Goal: Find specific page/section: Find specific page/section

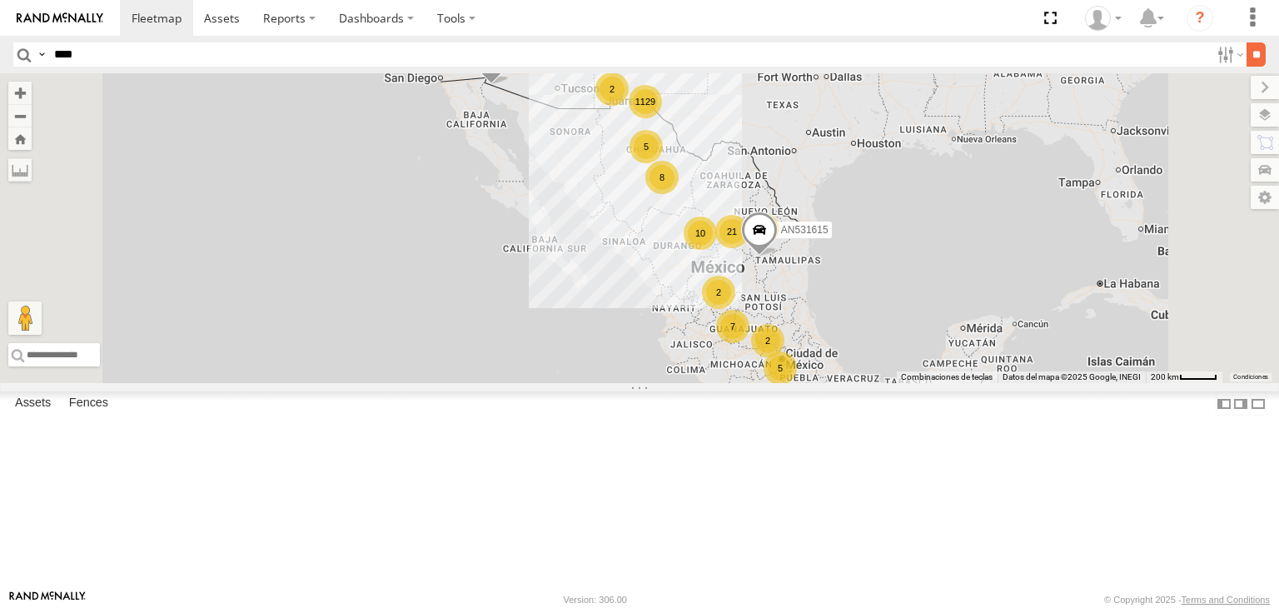
click at [1247, 57] on input "**" at bounding box center [1256, 54] width 19 height 24
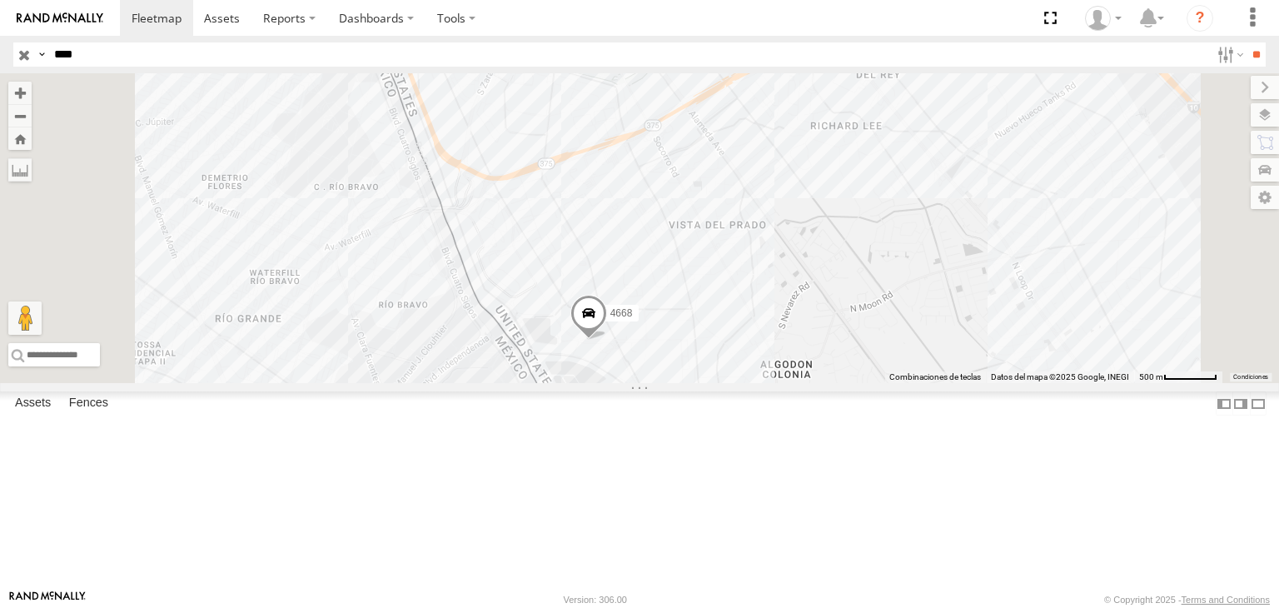
click at [267, 55] on input "****" at bounding box center [628, 54] width 1163 height 24
type input "*"
type input "***"
click at [1247, 58] on input "**" at bounding box center [1256, 54] width 19 height 24
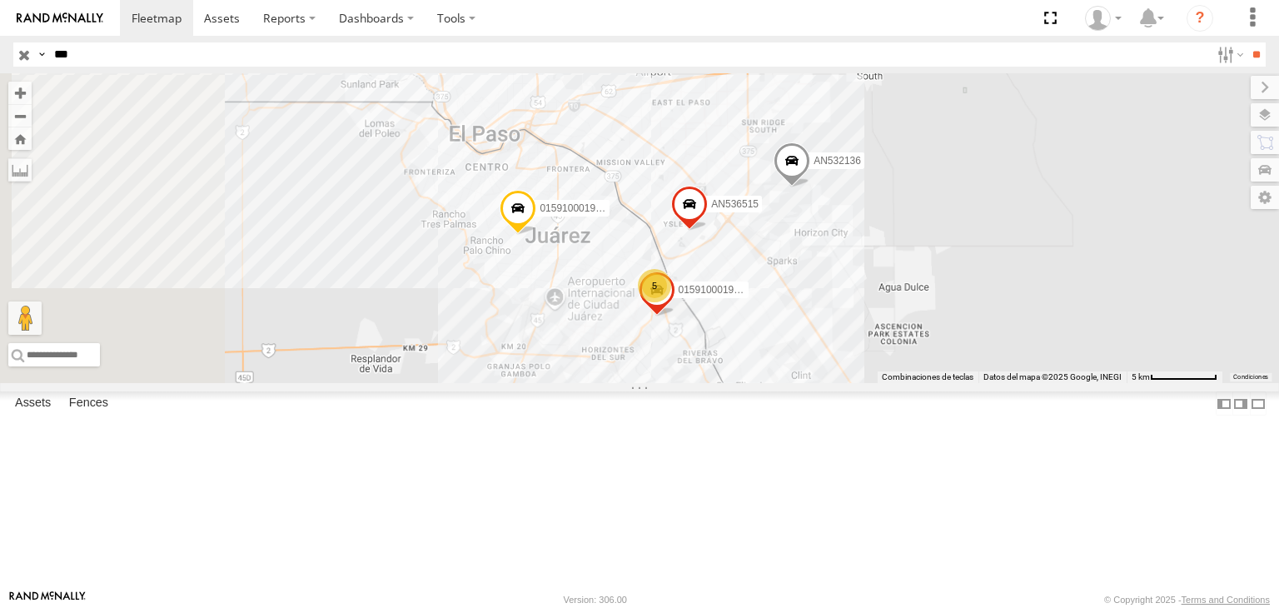
drag, startPoint x: 668, startPoint y: 224, endPoint x: 739, endPoint y: 246, distance: 74.0
click at [739, 246] on div "AN536515 015910001922874 AN532136 015910001935157 5" at bounding box center [639, 228] width 1279 height 310
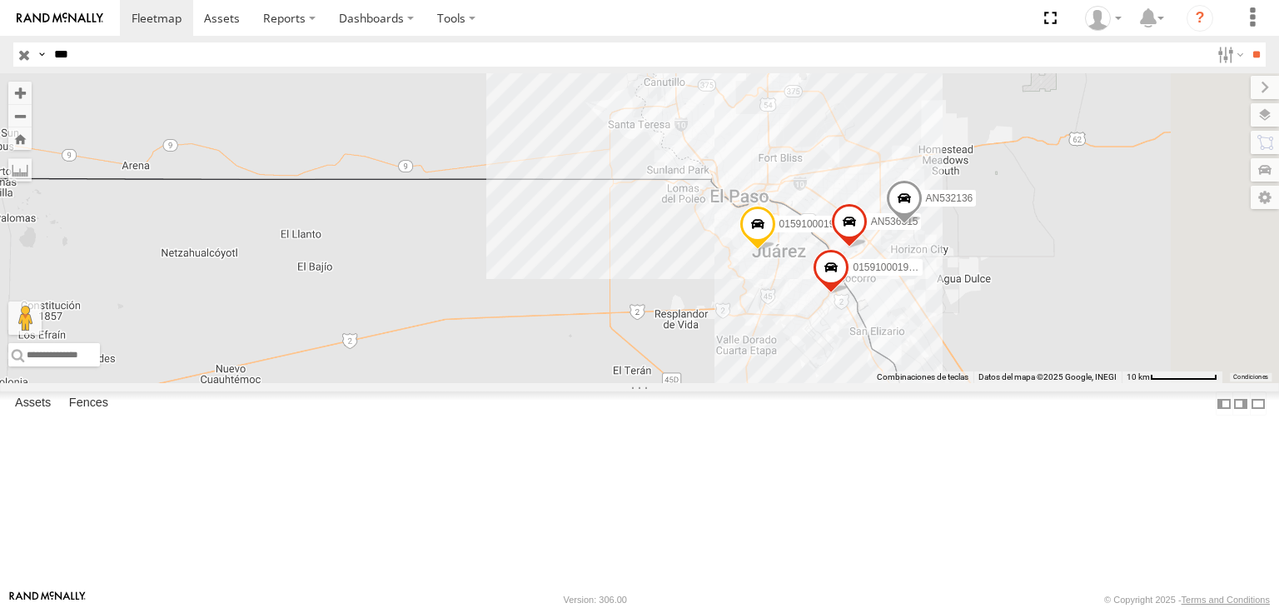
drag, startPoint x: 1049, startPoint y: 341, endPoint x: 902, endPoint y: 316, distance: 148.7
click at [902, 316] on div "AN536515 015910001922874 AN532136 015910001935157" at bounding box center [639, 228] width 1279 height 310
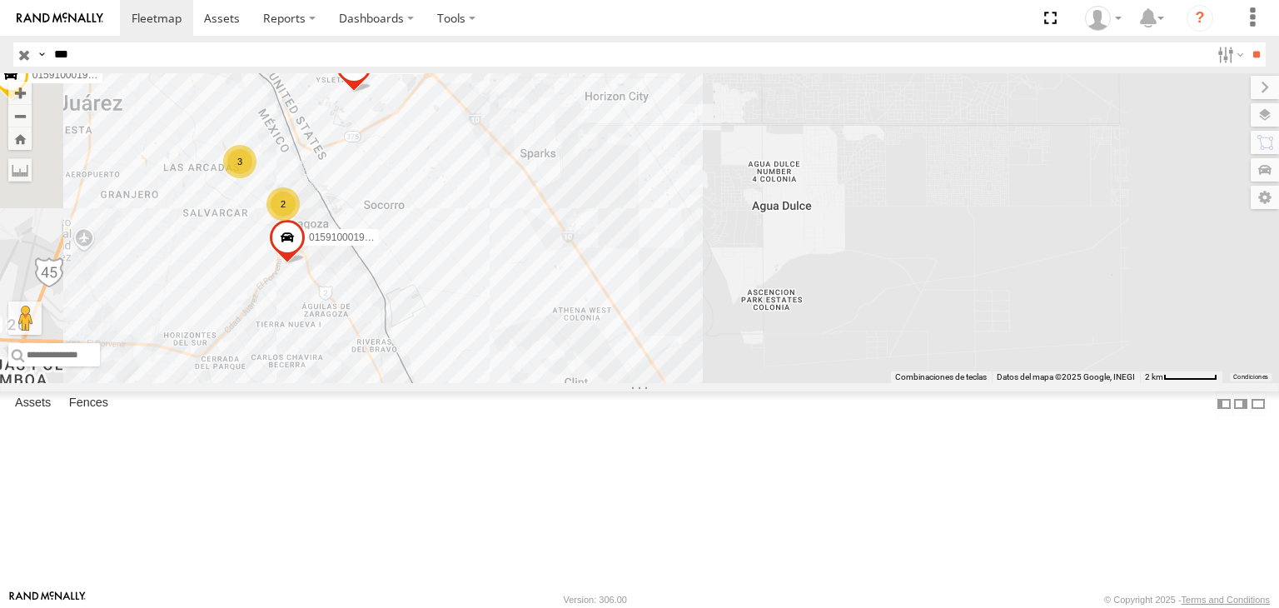
drag, startPoint x: 593, startPoint y: 309, endPoint x: 698, endPoint y: 301, distance: 105.3
click at [698, 301] on div "AN536515 015910001922874 AN532136 015910001935157 2 3" at bounding box center [639, 228] width 1279 height 310
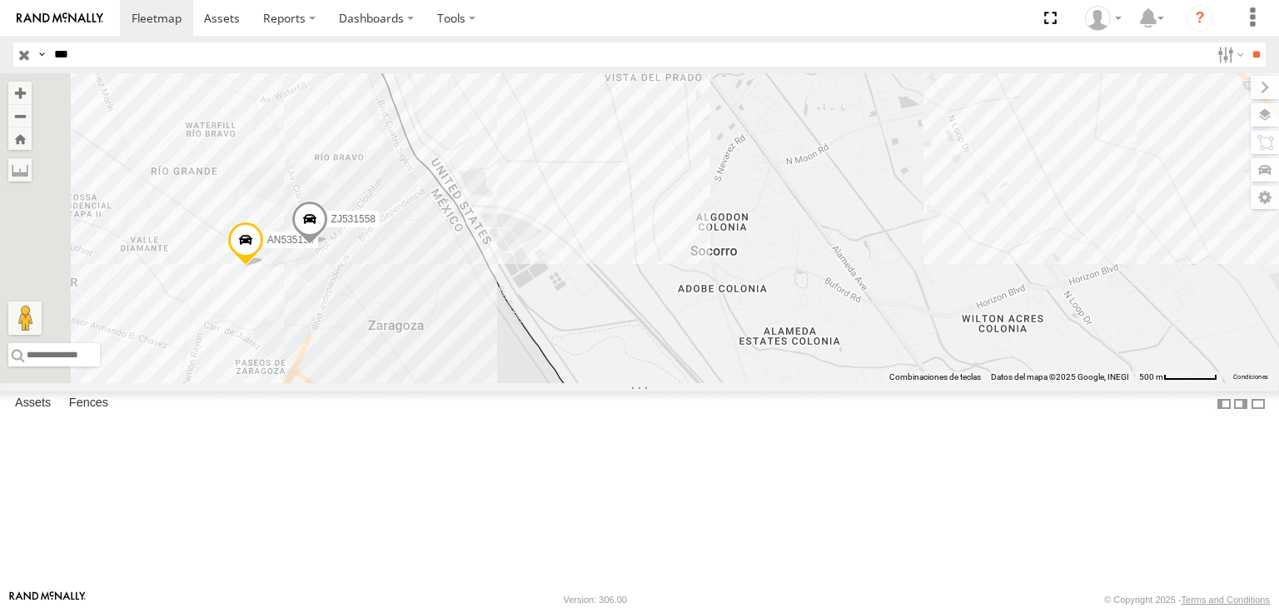
drag, startPoint x: 685, startPoint y: 272, endPoint x: 695, endPoint y: 277, distance: 11.9
click at [693, 281] on div "AN536515 015910001922874 AN532136 015910001935157 ZJ531558 AN535154" at bounding box center [639, 228] width 1279 height 310
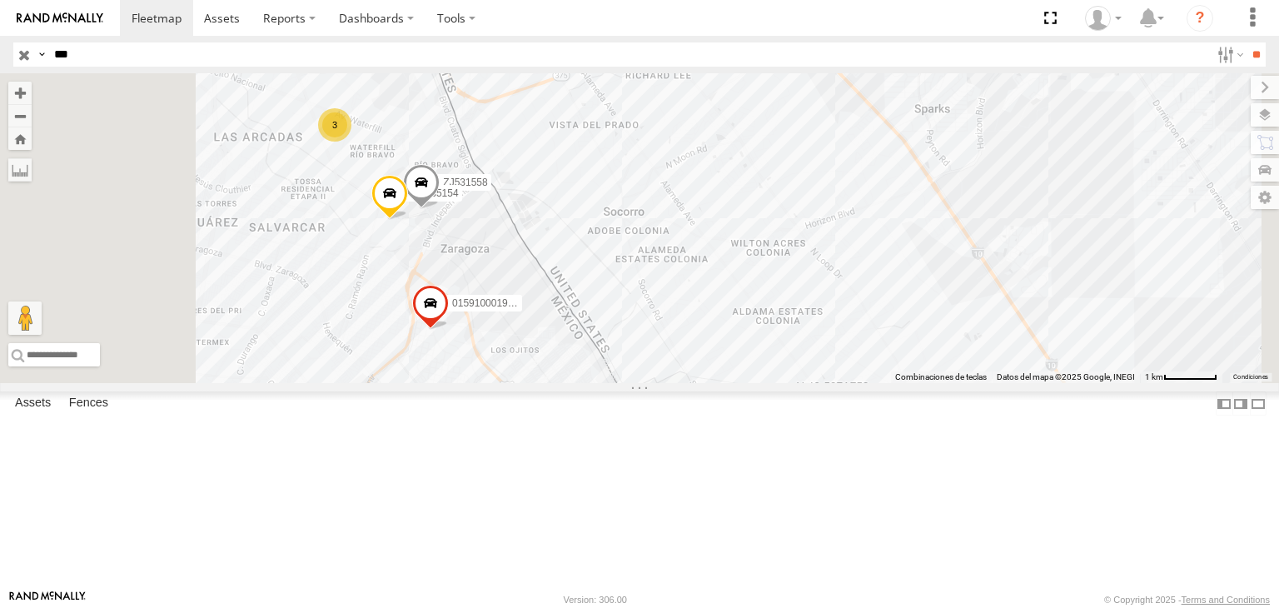
click at [23, 56] on input "button" at bounding box center [24, 54] width 22 height 24
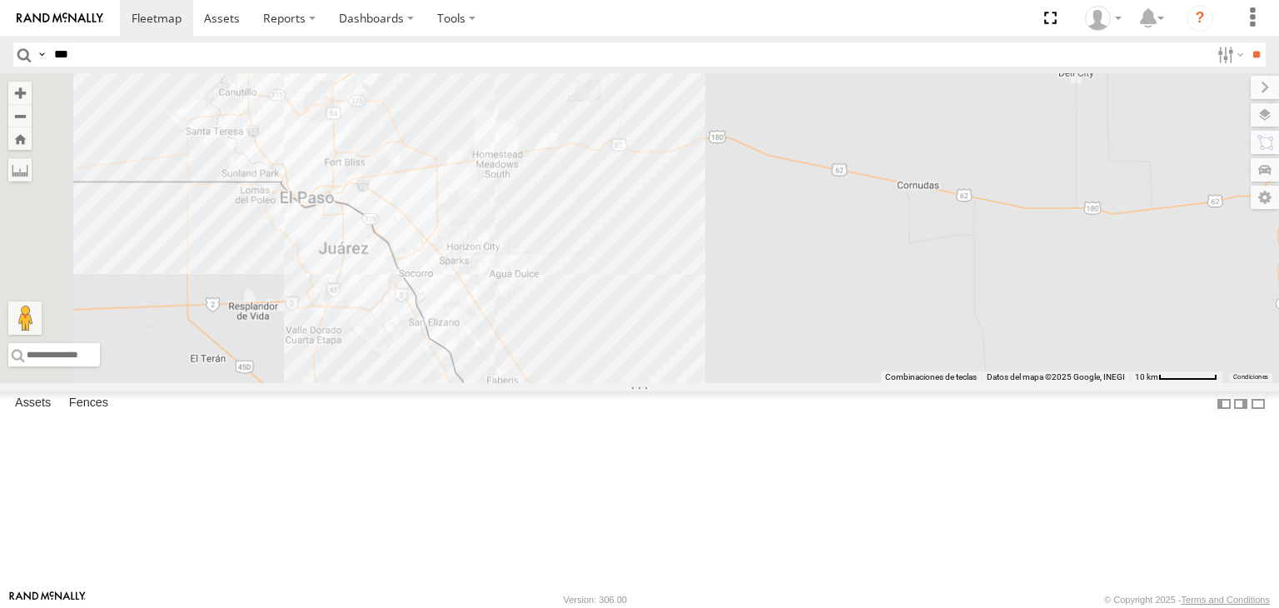
drag, startPoint x: 640, startPoint y: 305, endPoint x: 832, endPoint y: 280, distance: 194.0
click at [803, 250] on div "AN531615 015910001935363" at bounding box center [639, 228] width 1279 height 310
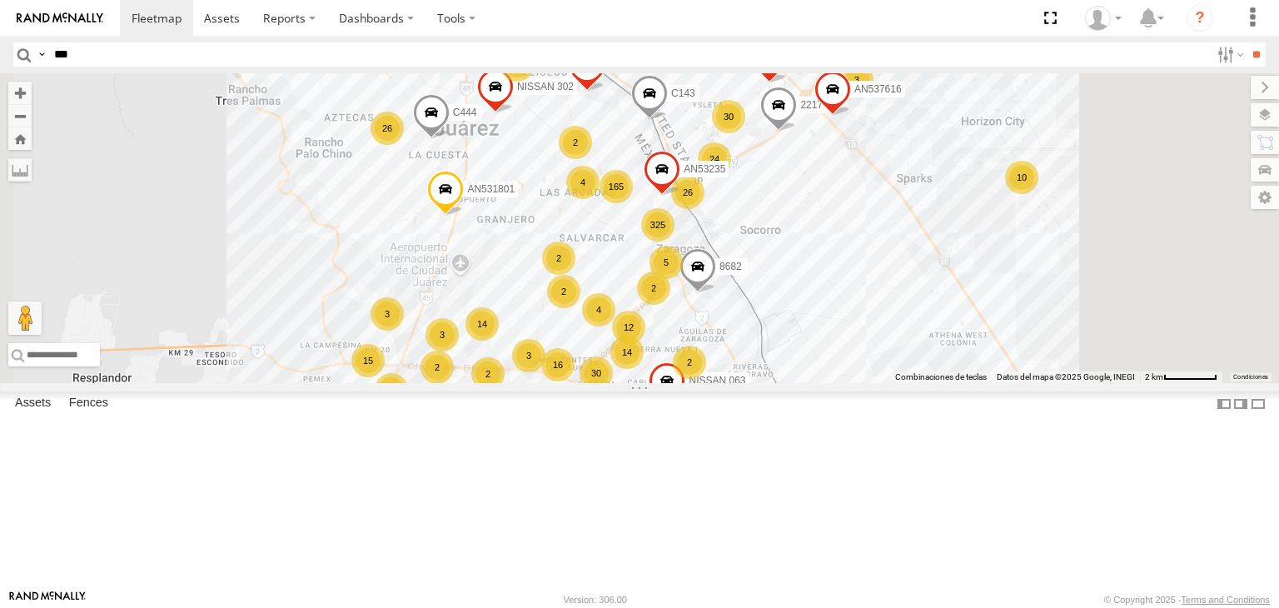
drag, startPoint x: 959, startPoint y: 281, endPoint x: 940, endPoint y: 338, distance: 60.6
click at [940, 341] on div "AN531615 015910001935363 165 14 99 C143 29 21 30 16 39 8 2 325 26 24 12 26 14 2…" at bounding box center [639, 228] width 1279 height 310
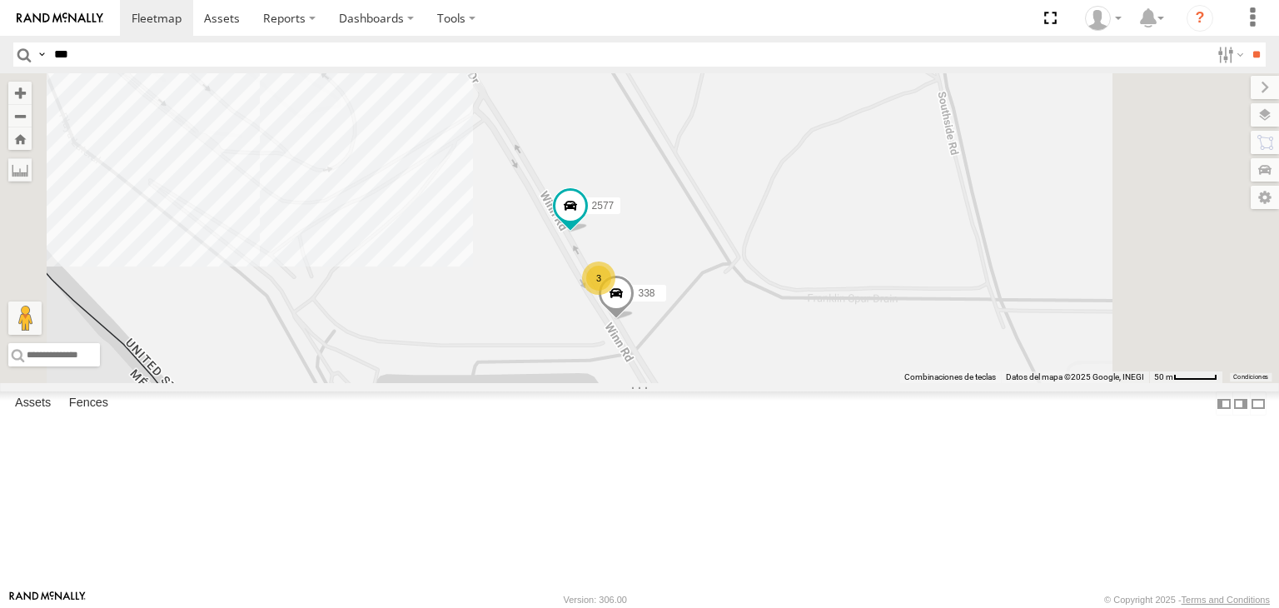
drag, startPoint x: 926, startPoint y: 334, endPoint x: 878, endPoint y: 207, distance: 136.3
click at [878, 207] on div "AN531615 015910001935363 C143 AN531629 NISSAN 063 AN533819 AN5310637 8682 C444 …" at bounding box center [639, 228] width 1279 height 310
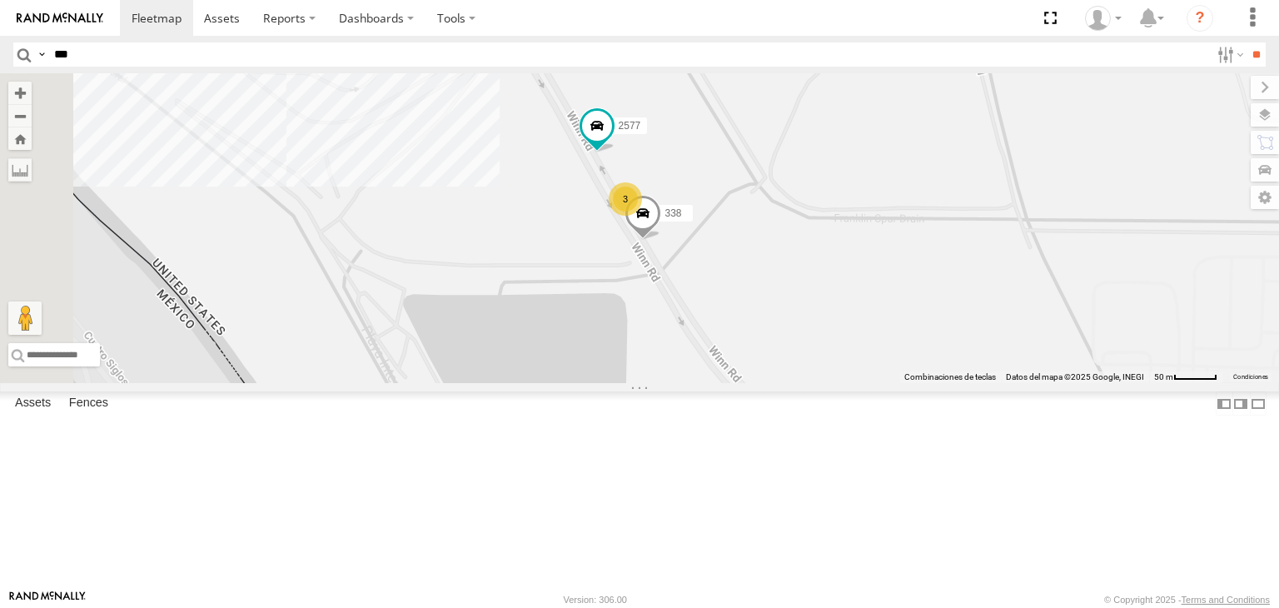
drag, startPoint x: 833, startPoint y: 152, endPoint x: 916, endPoint y: 301, distance: 170.0
click at [916, 301] on div "AN531615 015910001935363 C143 AN531629 NISSAN 063 AN533819 AN5310637 8682 C444 …" at bounding box center [639, 228] width 1279 height 310
drag, startPoint x: 710, startPoint y: 225, endPoint x: 811, endPoint y: 391, distance: 195.1
click at [811, 383] on div "AN531615 015910001935363 C143 AN531629 NISSAN 063 AN533819 AN5310637 8682 C444 …" at bounding box center [639, 228] width 1279 height 310
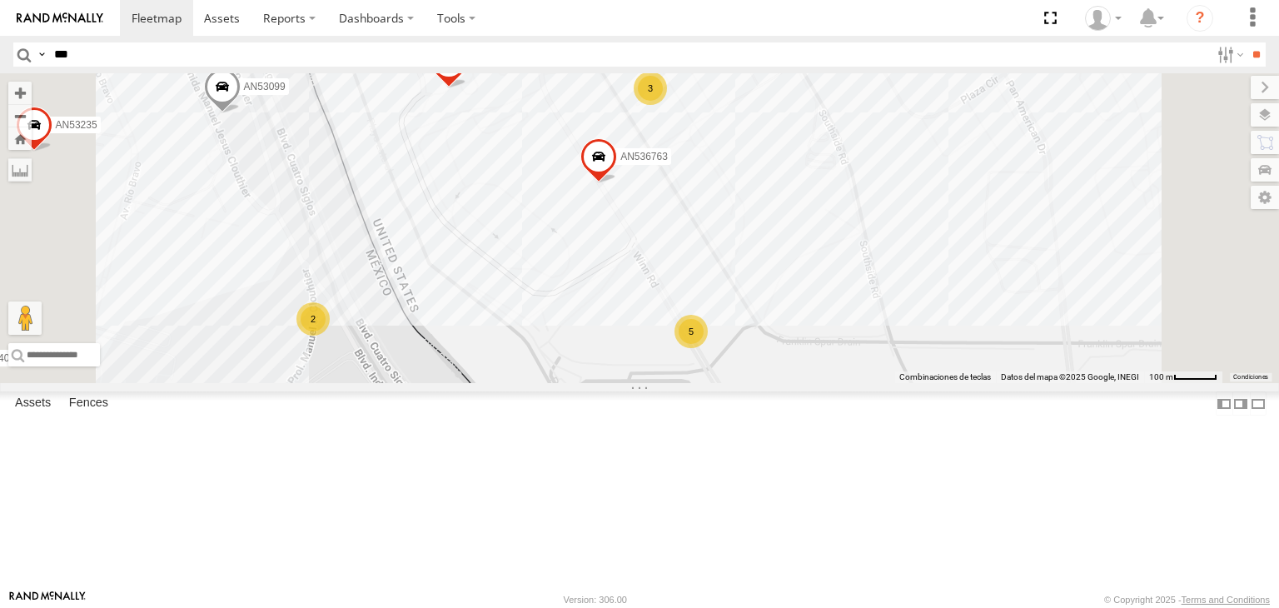
drag, startPoint x: 758, startPoint y: 197, endPoint x: 810, endPoint y: 302, distance: 117.0
click at [809, 301] on div "AN531615 015910001935363 C143 AN531629 NISSAN 063 AN533819 AN5310637 8682 C444 …" at bounding box center [639, 228] width 1279 height 310
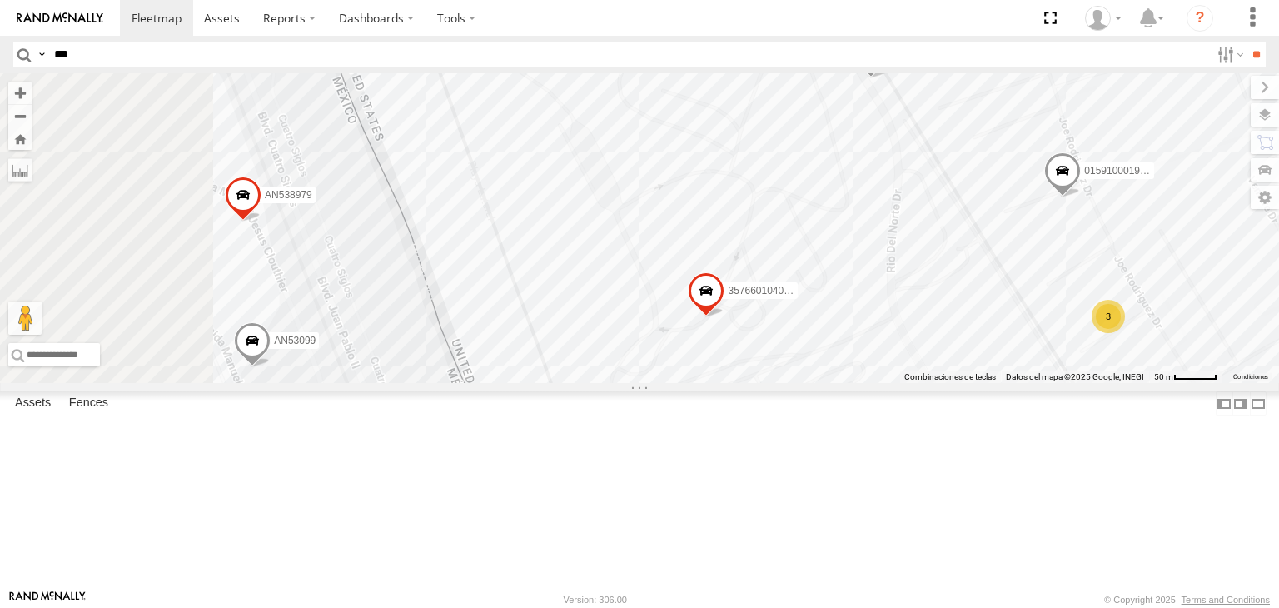
drag, startPoint x: 595, startPoint y: 222, endPoint x: 650, endPoint y: 297, distance: 94.1
click at [650, 297] on div "AN531615 015910001935363 C143 AN531629 NISSAN 063 AN533819 AN5310637 8682 C444 …" at bounding box center [639, 228] width 1279 height 310
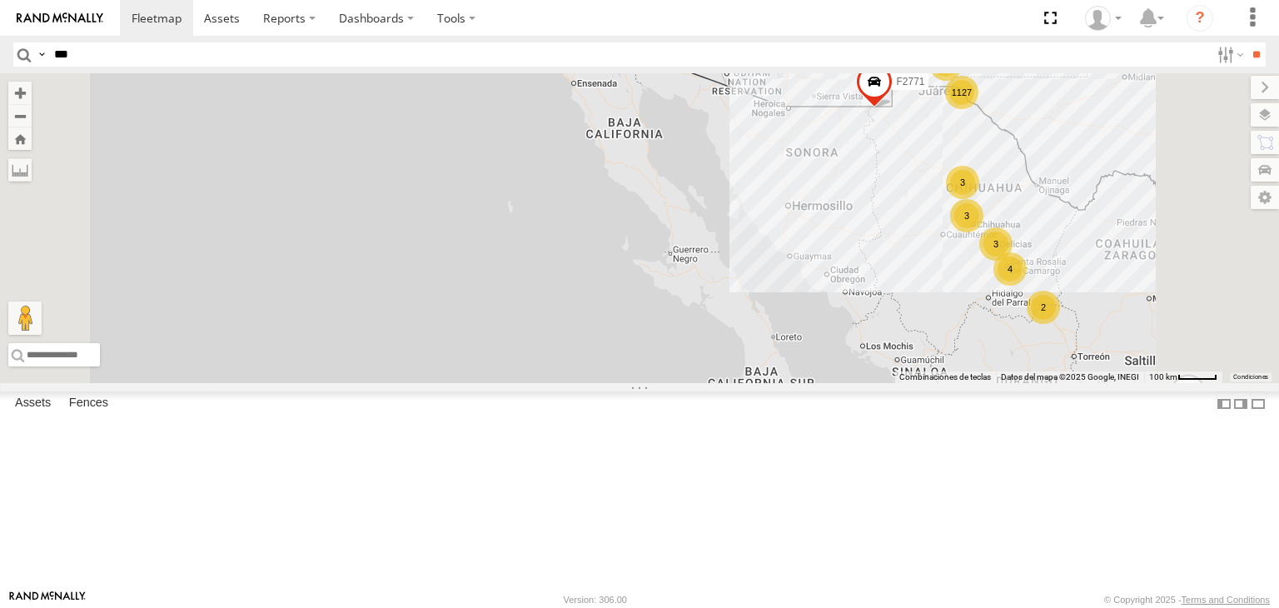
drag, startPoint x: 1188, startPoint y: 219, endPoint x: 926, endPoint y: 248, distance: 263.1
click at [926, 248] on div "AN531615 015910001935363 1127 3 3 2 3 4 3 AN534838 F2771" at bounding box center [639, 228] width 1279 height 310
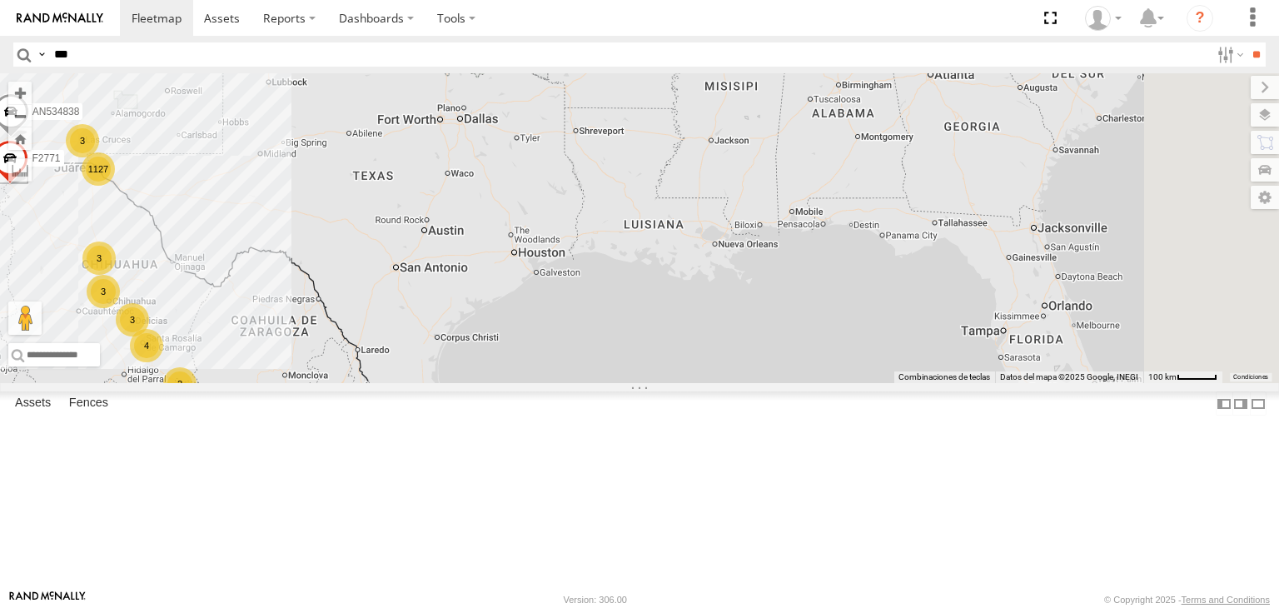
drag, startPoint x: 646, startPoint y: 306, endPoint x: 796, endPoint y: 282, distance: 151.7
click at [795, 279] on div "AN531615 015910001935363 1127 3 3 2 3 4 3 AN534838 F2771 31 3 19 6" at bounding box center [639, 228] width 1279 height 310
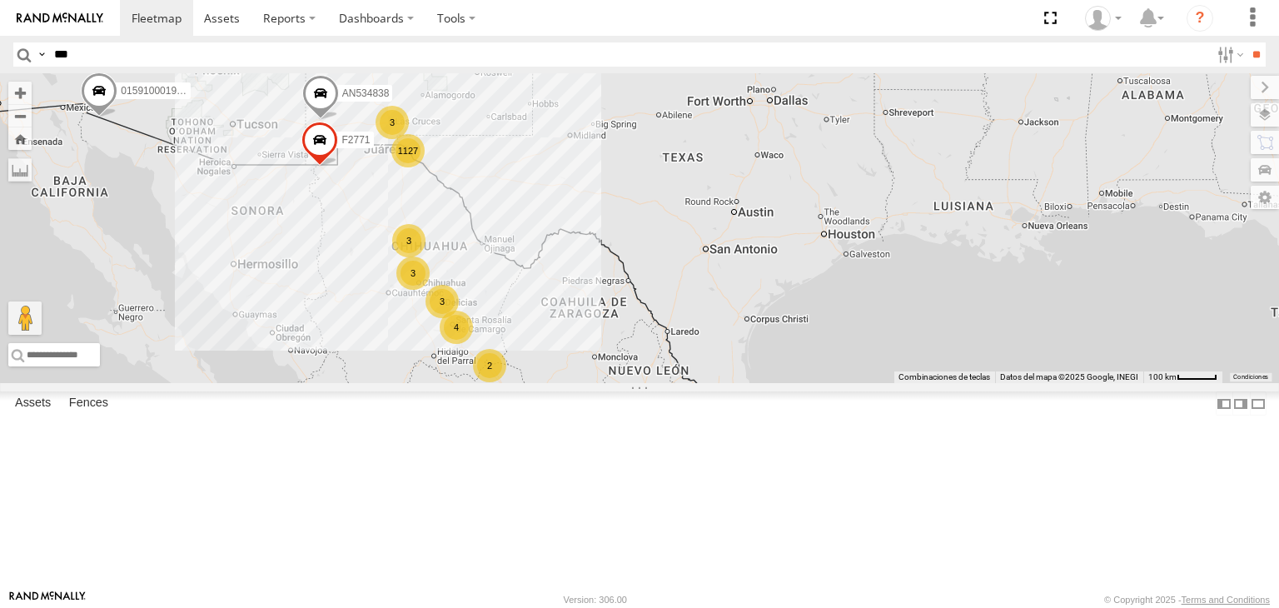
drag, startPoint x: 517, startPoint y: 294, endPoint x: 605, endPoint y: 299, distance: 87.6
click at [605, 299] on div "AN531615 015910001935363 1127 3 3 2 3 4 3 AN534838 F2771 31 3 19 6" at bounding box center [639, 228] width 1279 height 310
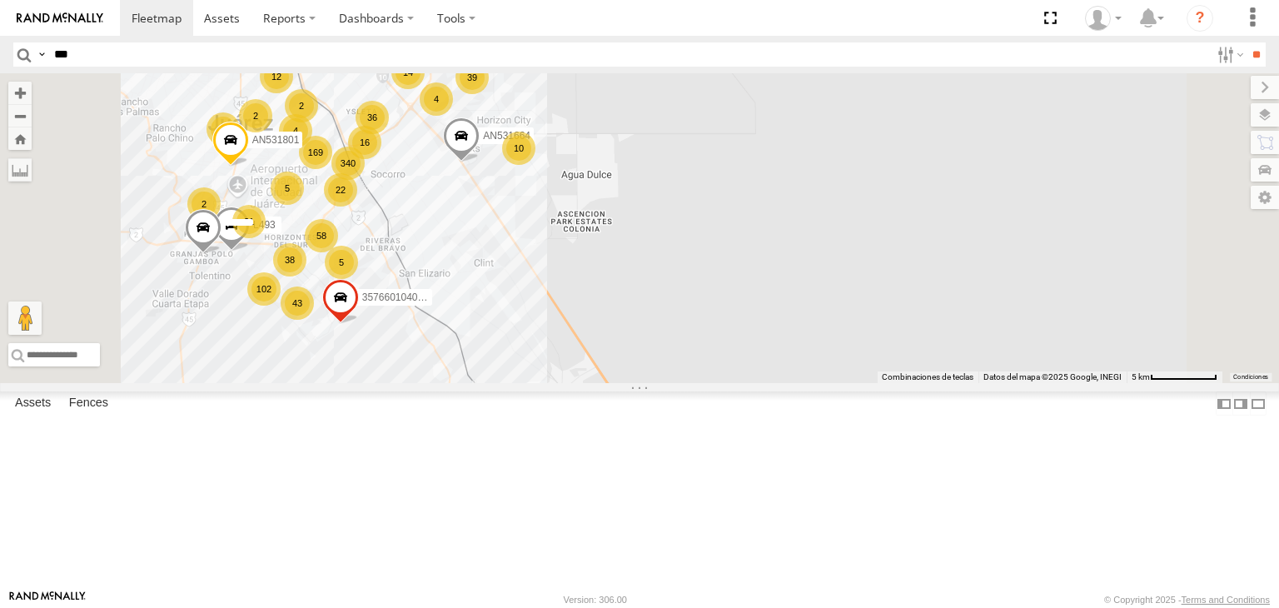
drag, startPoint x: 622, startPoint y: 329, endPoint x: 685, endPoint y: 339, distance: 64.1
click at [685, 339] on div "AN531615 015910001935363 AN534838 F2771 AN530059 169 58 102 340 43 38 22 36 12 …" at bounding box center [639, 228] width 1279 height 310
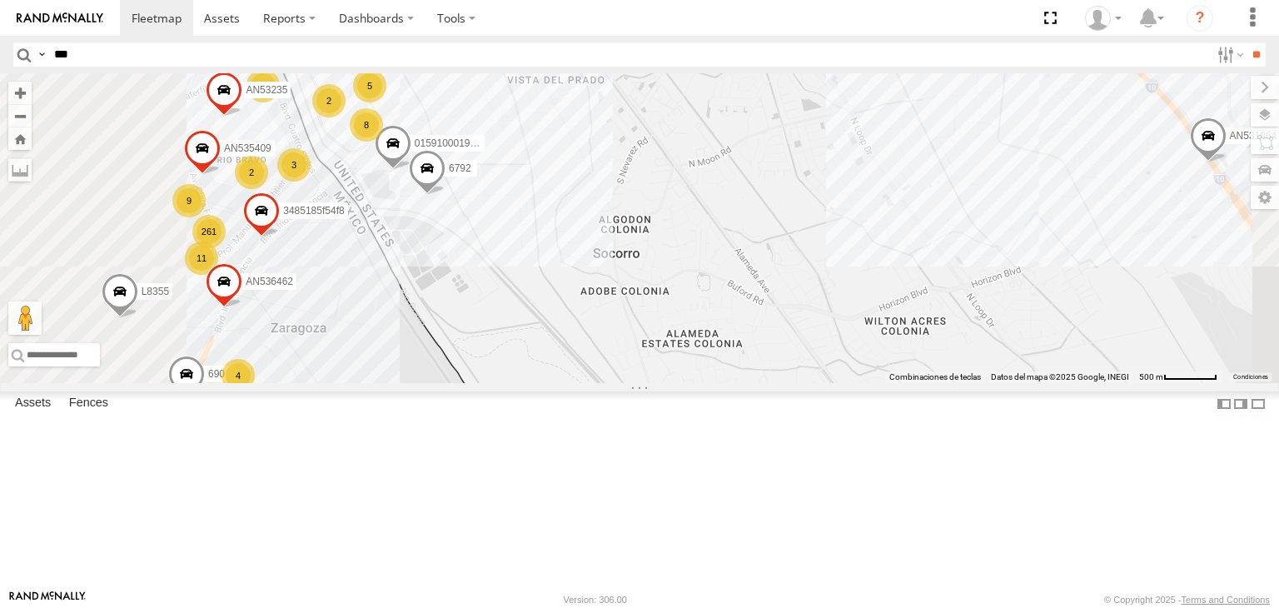
click at [597, 275] on div "AN531615 015910001935363 AN534838 F2771 AN530059 AN531664 AN601523 AN531801 357…" at bounding box center [639, 228] width 1279 height 310
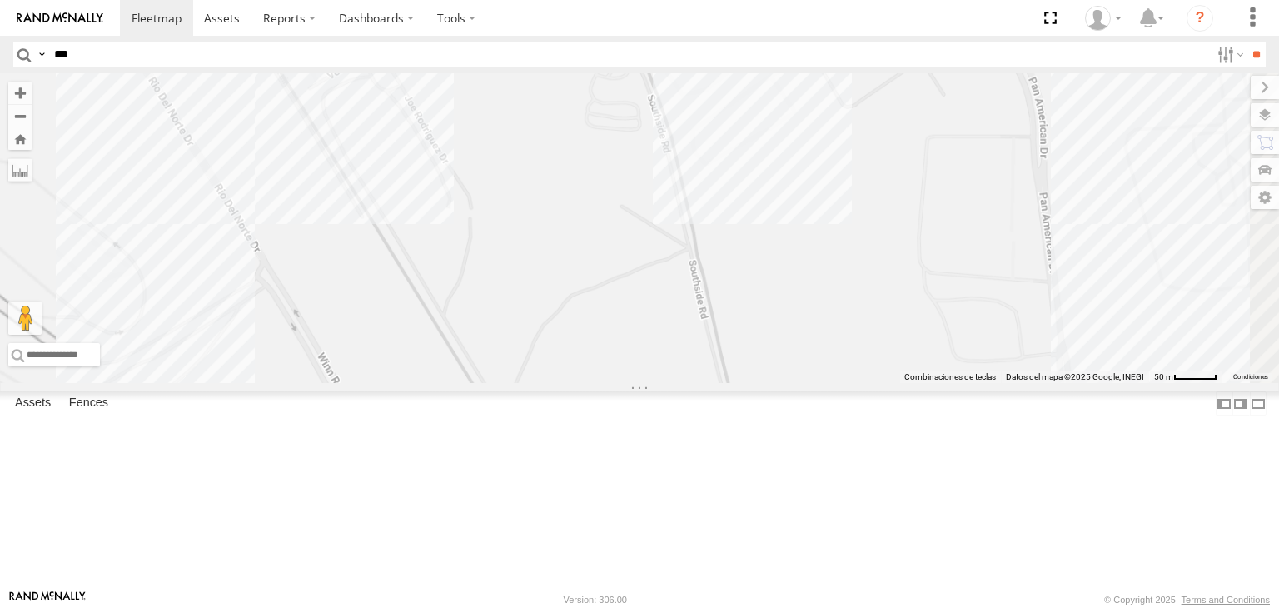
drag, startPoint x: 605, startPoint y: 228, endPoint x: 753, endPoint y: 254, distance: 149.7
click at [734, 254] on div "AN531615 015910001935363 AN534838 F2771 AN530059 AN531664 AN601523 AN531801 357…" at bounding box center [639, 228] width 1279 height 310
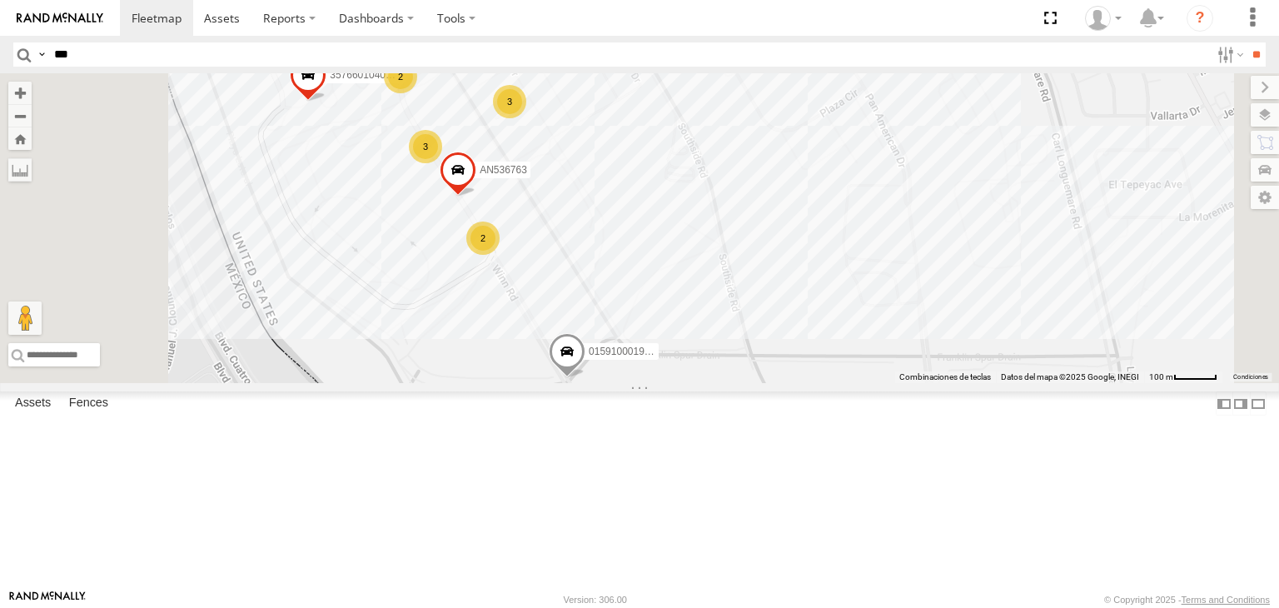
drag, startPoint x: 663, startPoint y: 184, endPoint x: 716, endPoint y: 246, distance: 81.5
click at [715, 245] on div "AN531615 015910001935363 AN534838 F2771 AN530059 AN531664 AN601523 AN531801 357…" at bounding box center [639, 228] width 1279 height 310
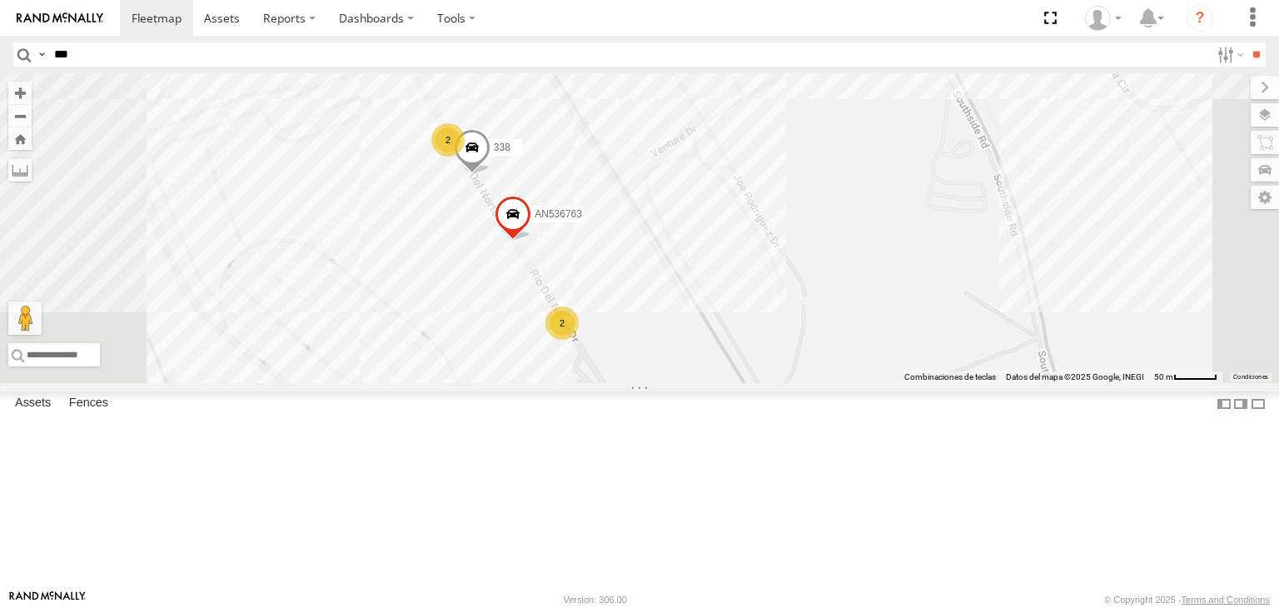
click at [826, 356] on div "AN531615 015910001935363 AN534838 F2771 AN530059 AN531664 AN601523 AN531801 357…" at bounding box center [639, 228] width 1279 height 310
